Goal: Obtain resource: Download file/media

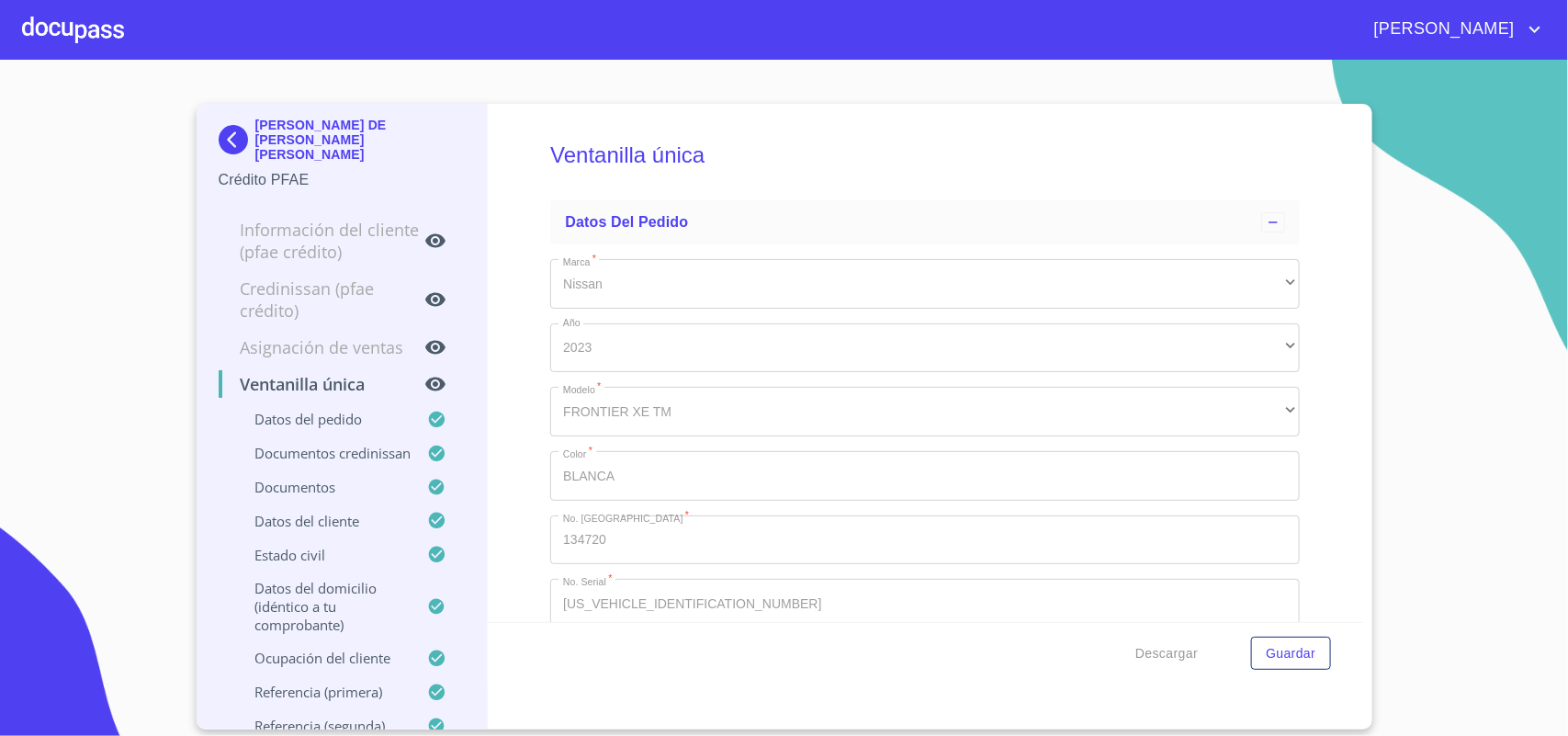
click at [81, 16] on div at bounding box center [72, 30] width 102 height 59
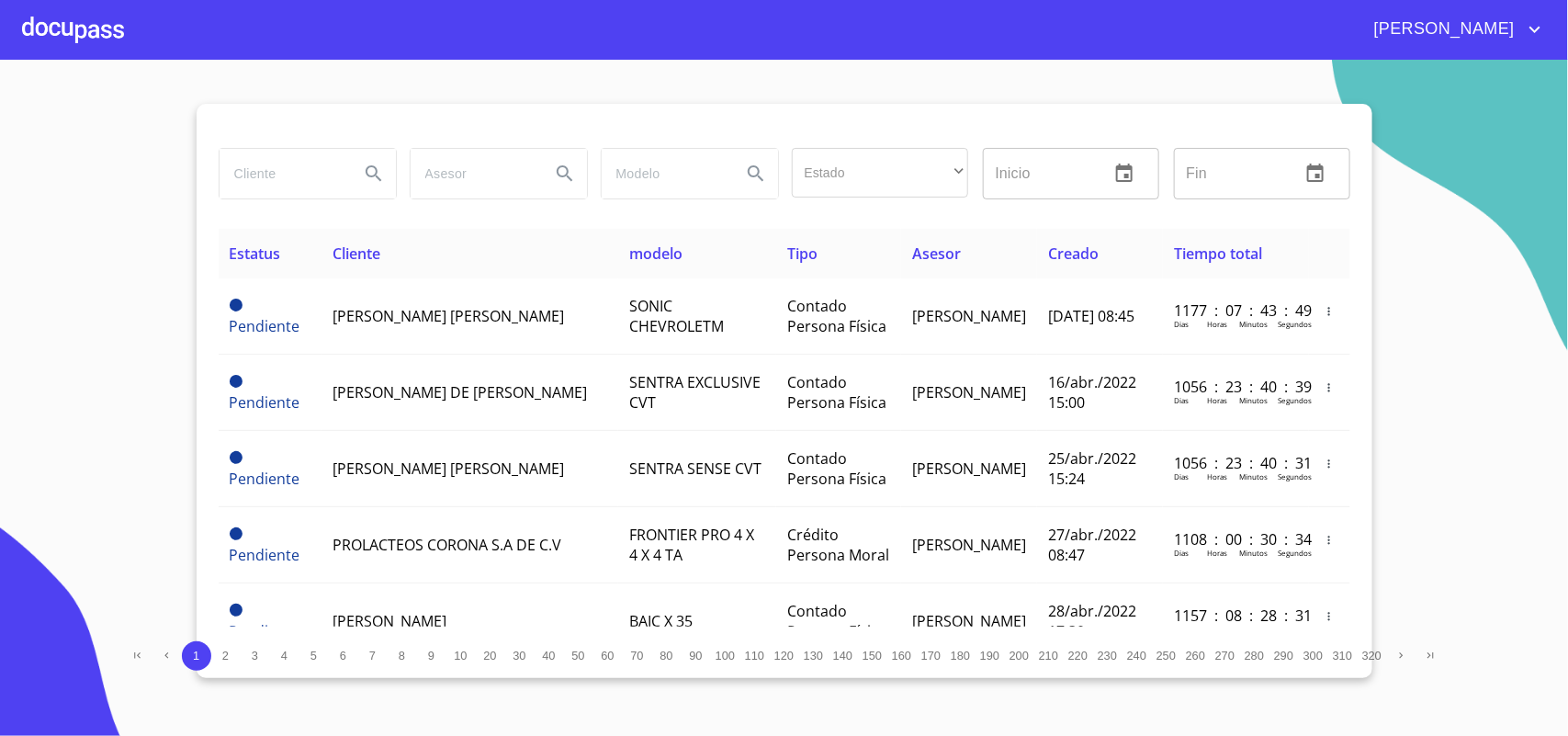
click at [315, 163] on input "search" at bounding box center [281, 174] width 125 height 50
type input "JONATAN"
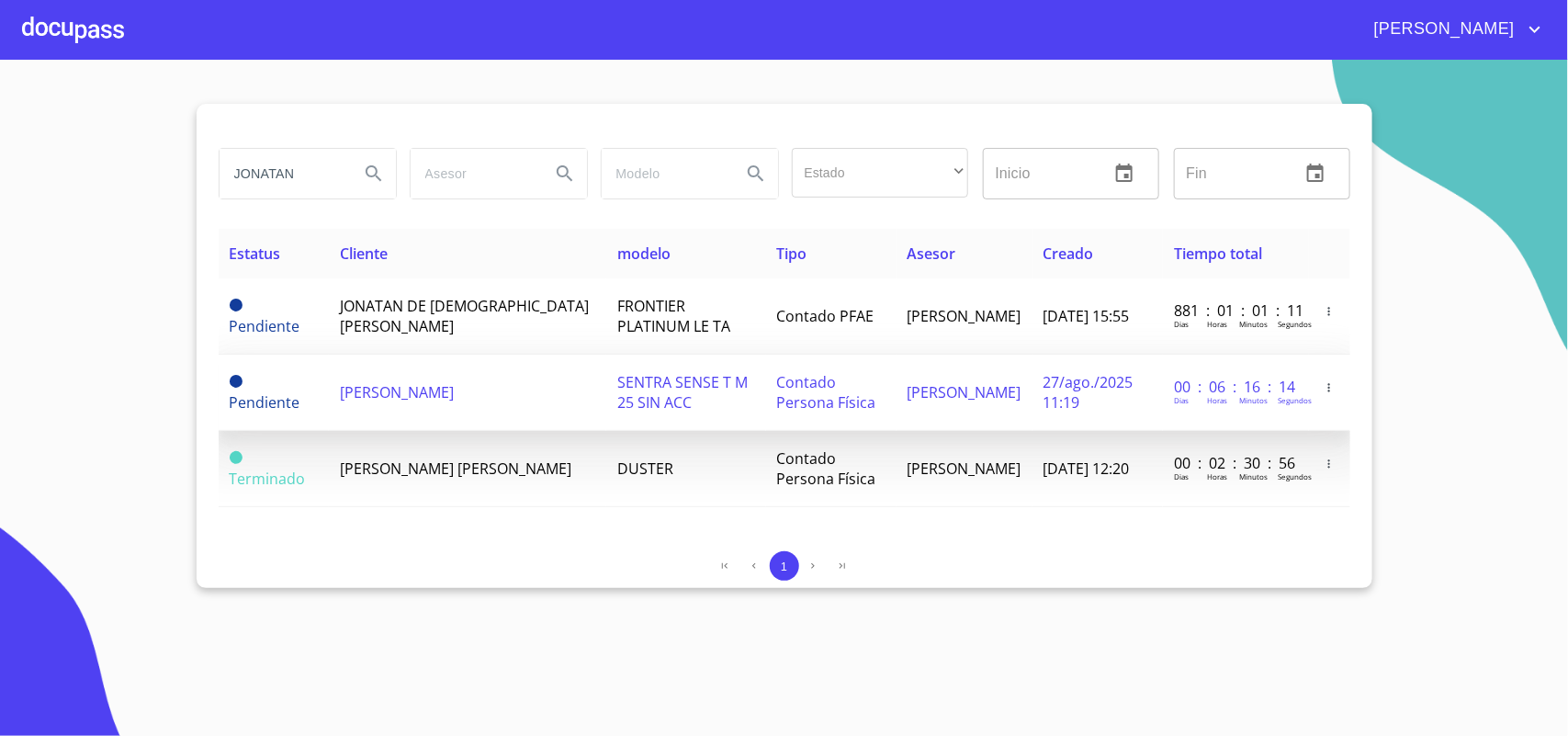
click at [618, 378] on span "SENTRA SENSE T M 25 SIN ACC" at bounding box center [682, 392] width 131 height 40
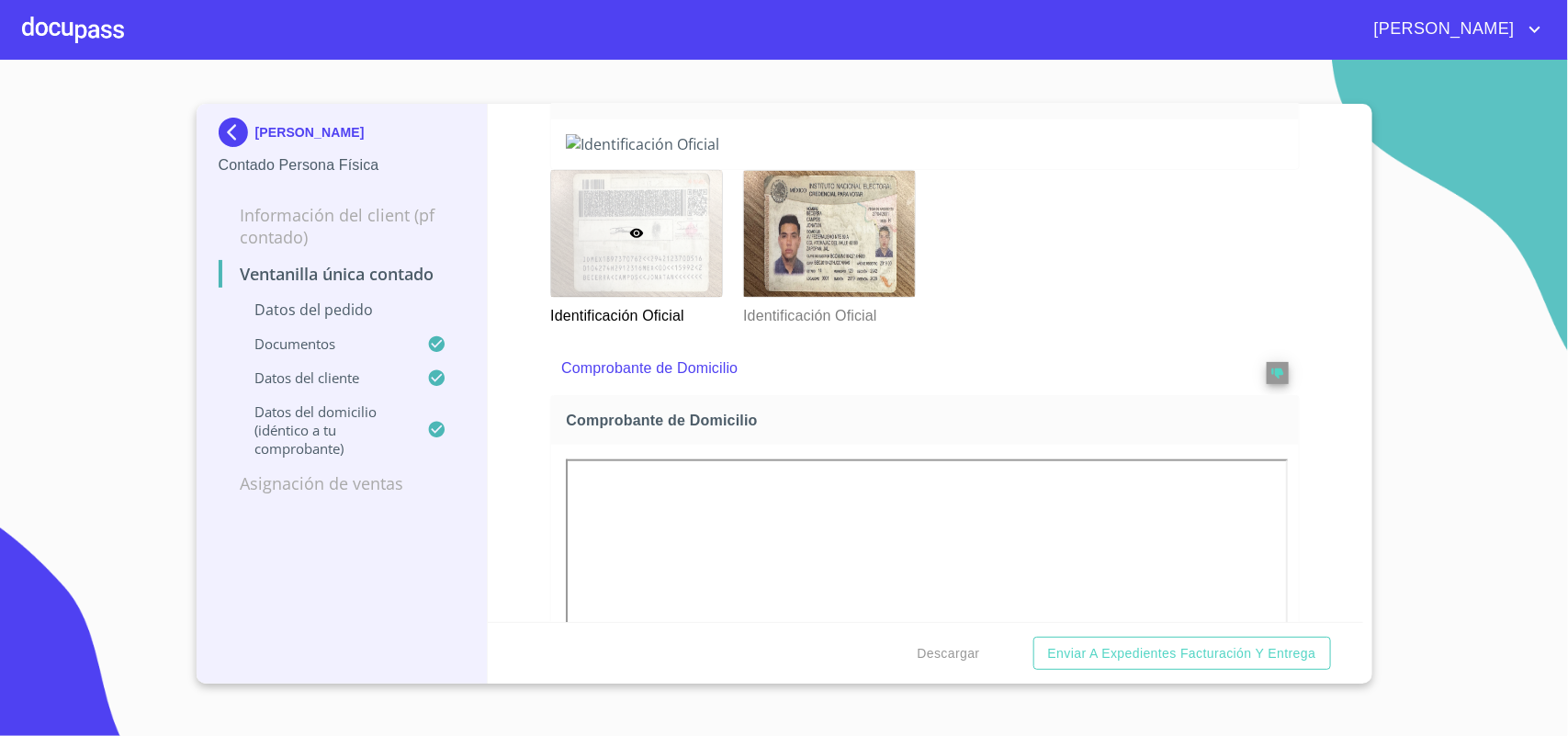
scroll to position [919, 0]
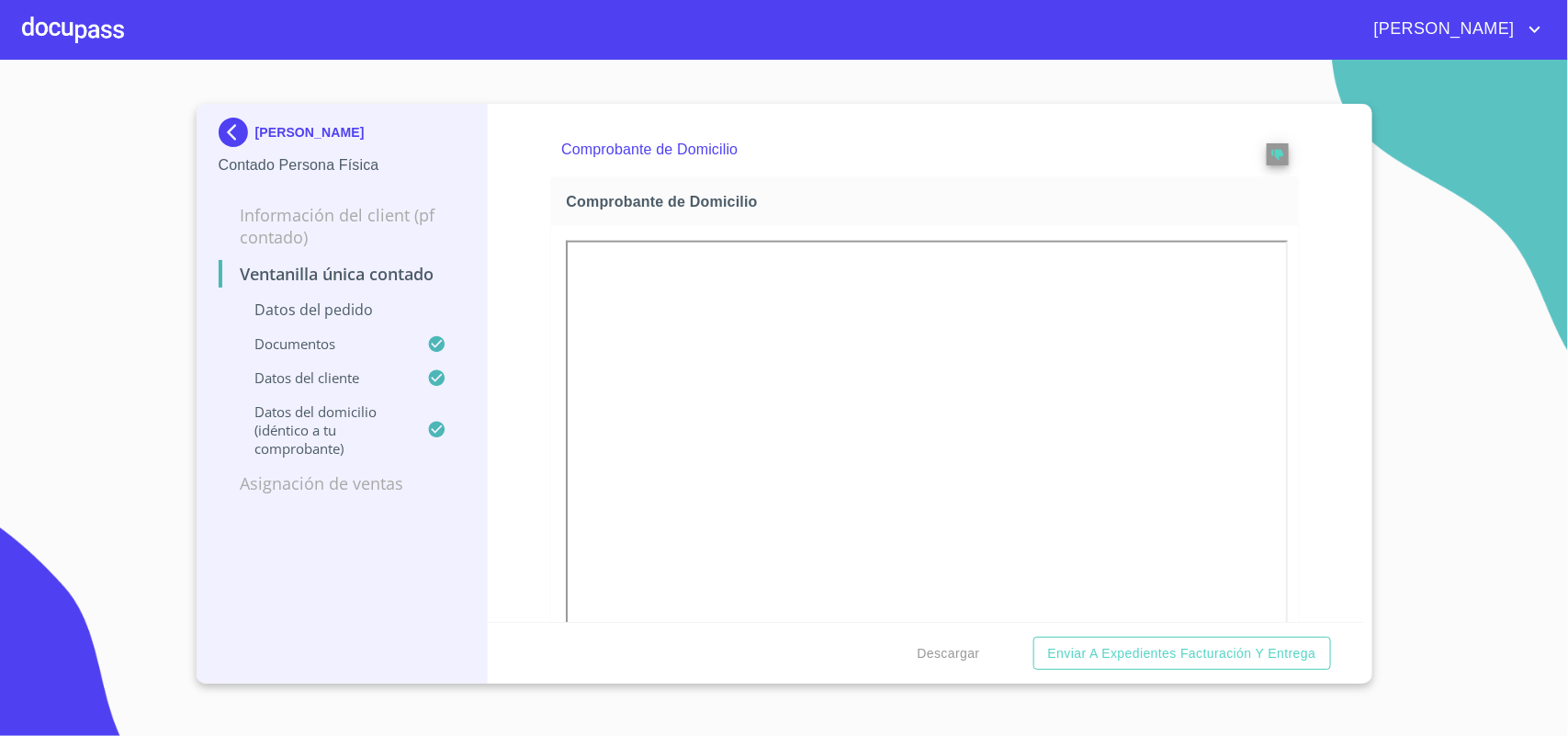
click at [879, 78] on div at bounding box center [829, 15] width 171 height 126
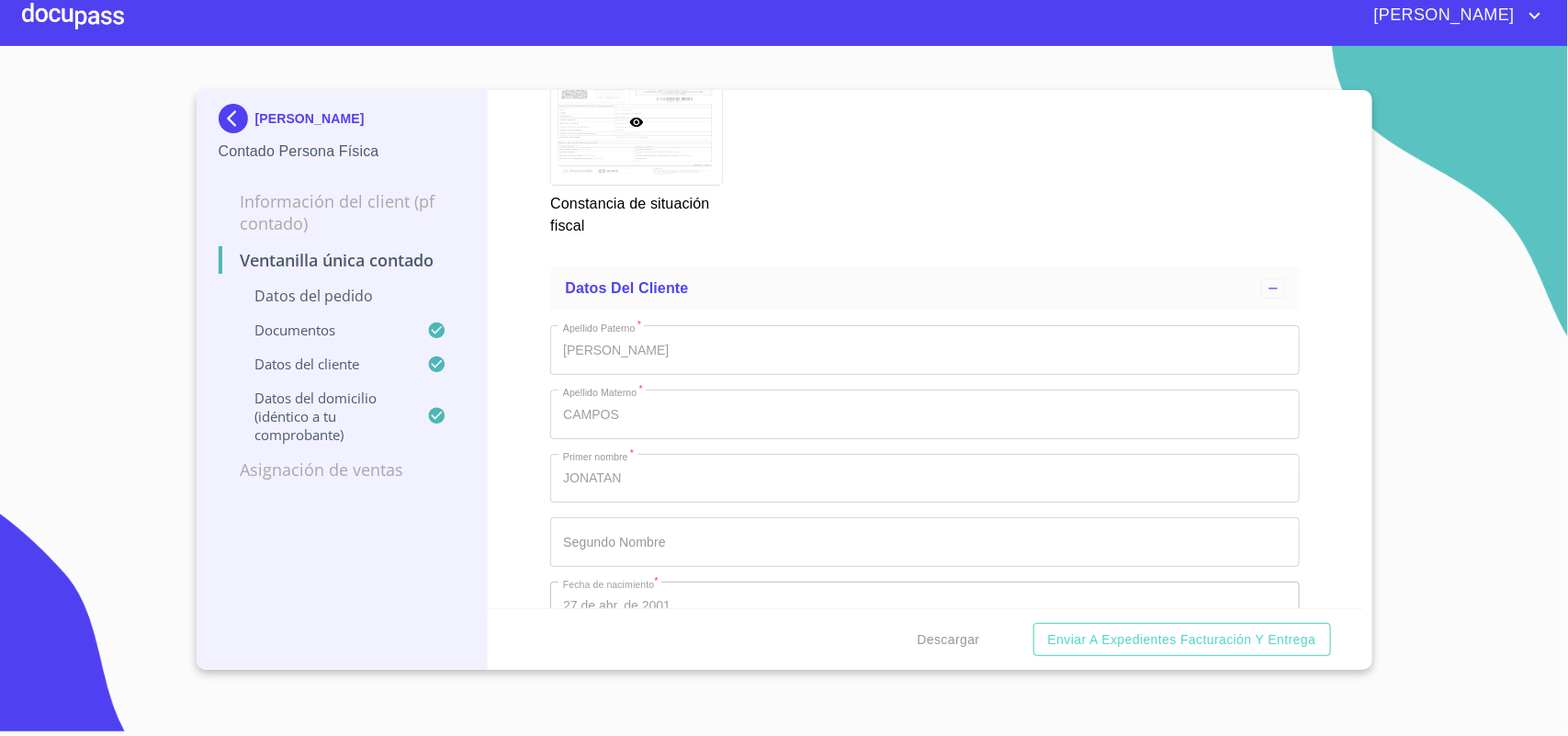
scroll to position [3253, 0]
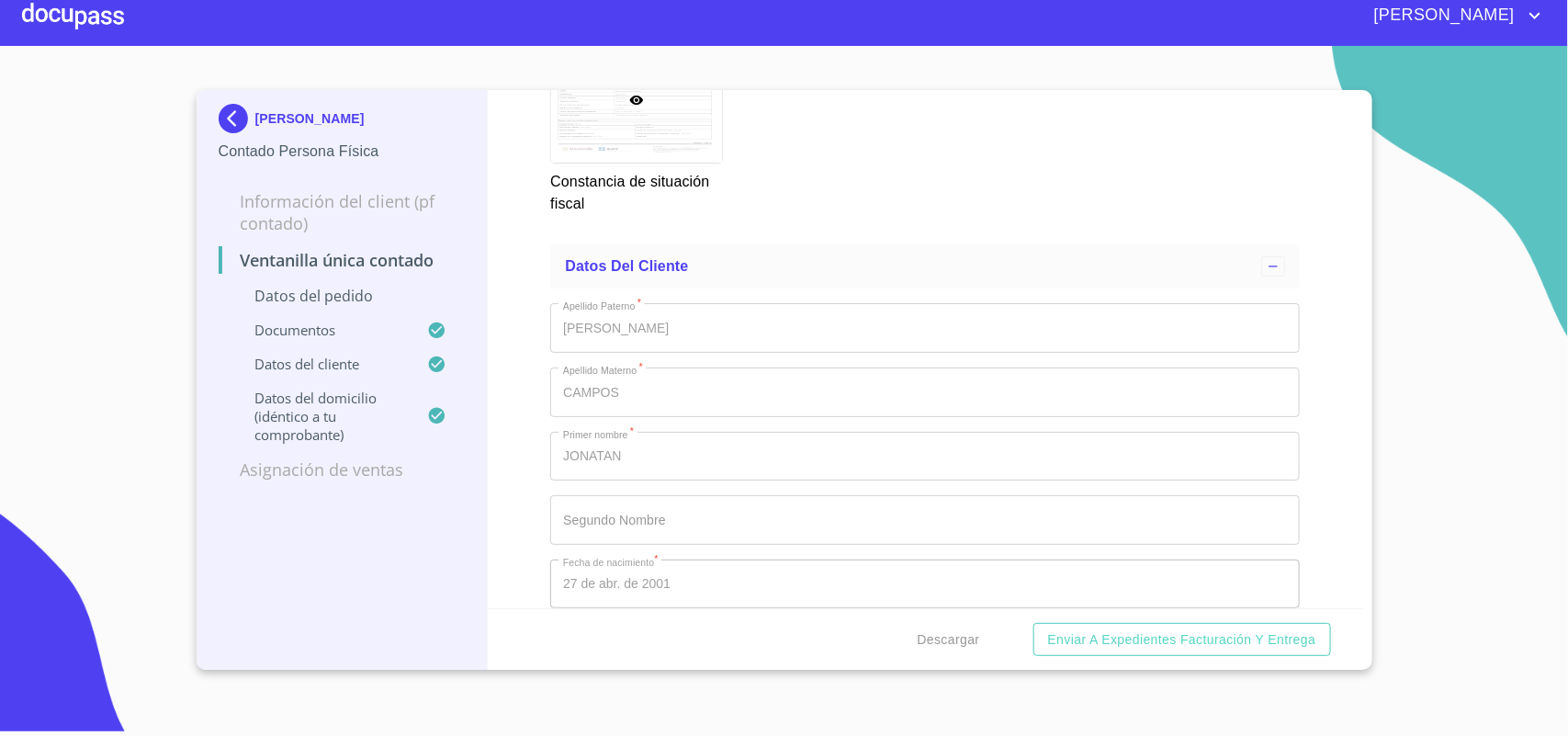
click at [994, 631] on div "Descargar Enviar a Expedientes Facturación y Entrega" at bounding box center [926, 640] width 875 height 63
click at [970, 648] on span "Descargar" at bounding box center [949, 640] width 63 height 23
